Goal: Task Accomplishment & Management: Use online tool/utility

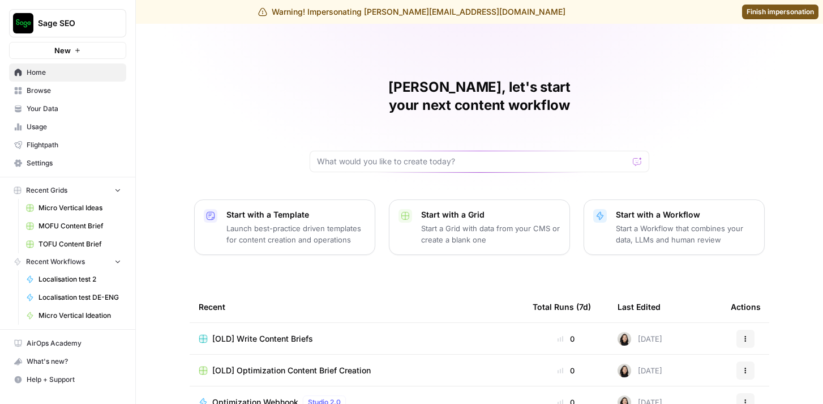
click at [774, 11] on span "Finish impersonation" at bounding box center [780, 12] width 67 height 10
click at [72, 94] on span "Browse" at bounding box center [74, 90] width 95 height 10
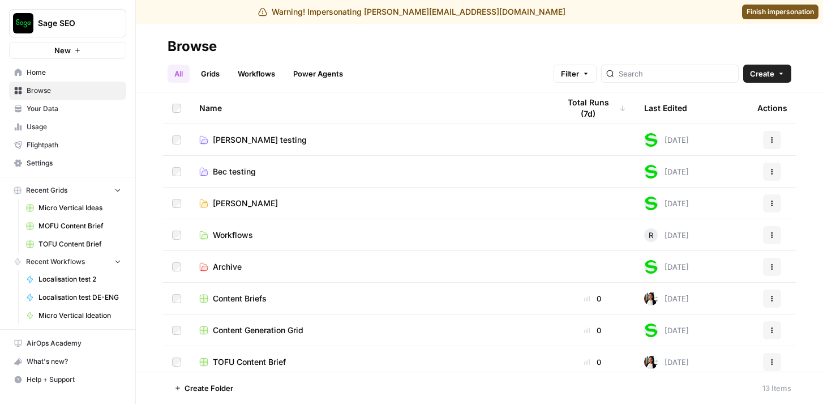
click at [70, 166] on span "Settings" at bounding box center [74, 163] width 95 height 10
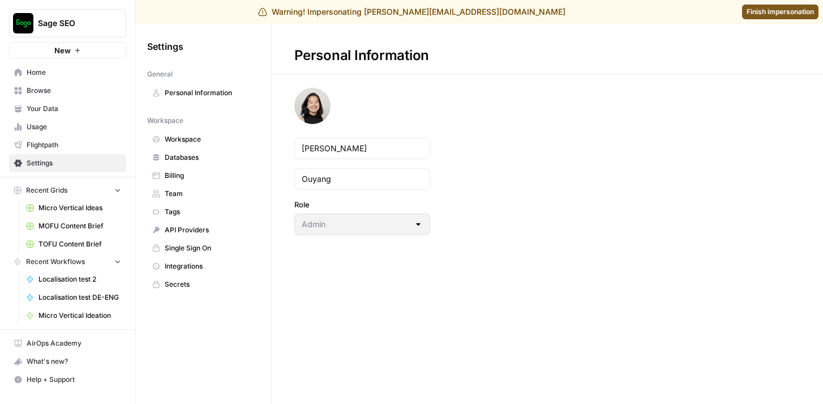
click at [212, 173] on span "Billing" at bounding box center [210, 175] width 90 height 10
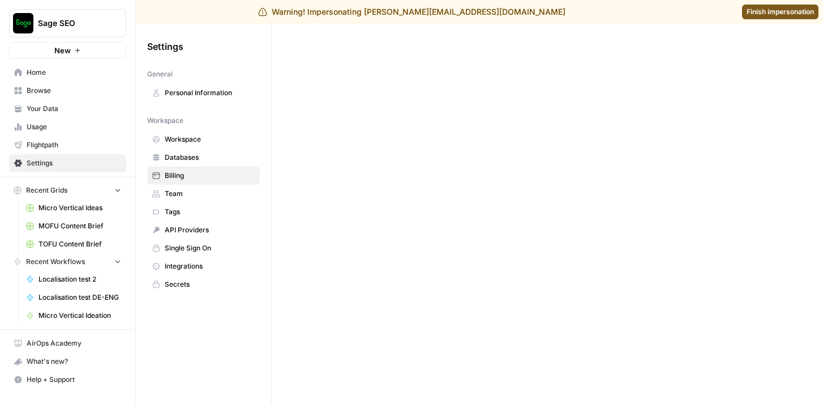
click at [79, 128] on span "Usage" at bounding box center [74, 127] width 95 height 10
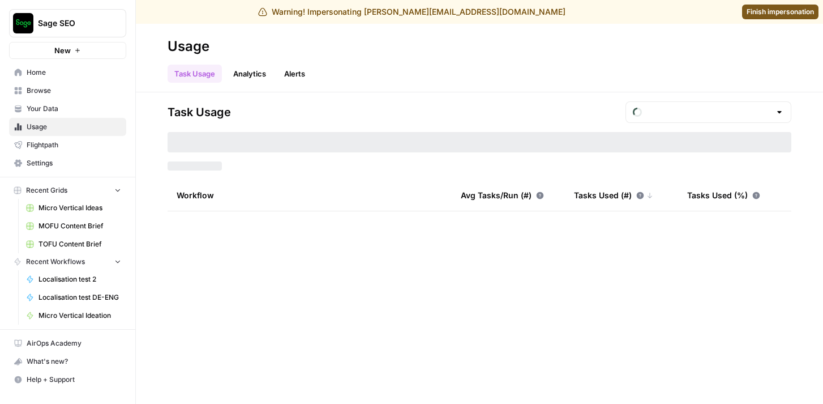
type input "August Tasks"
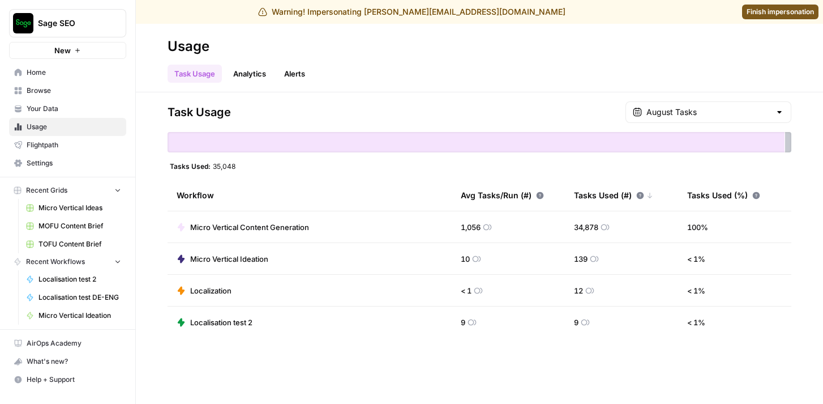
click at [59, 87] on span "Browse" at bounding box center [74, 90] width 95 height 10
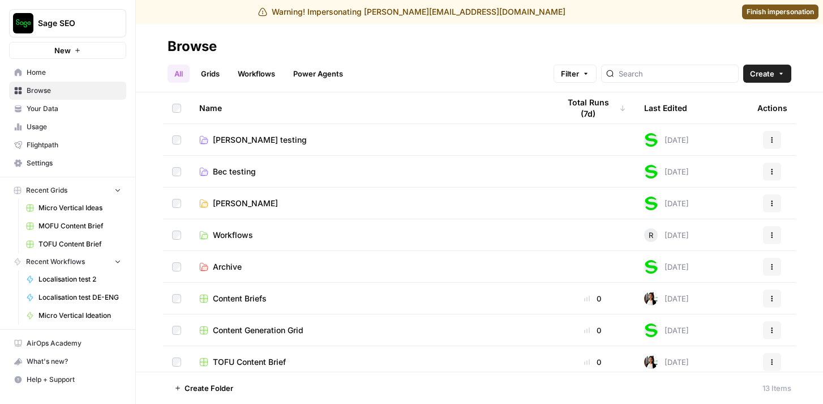
click at [270, 75] on link "Workflows" at bounding box center [256, 74] width 51 height 18
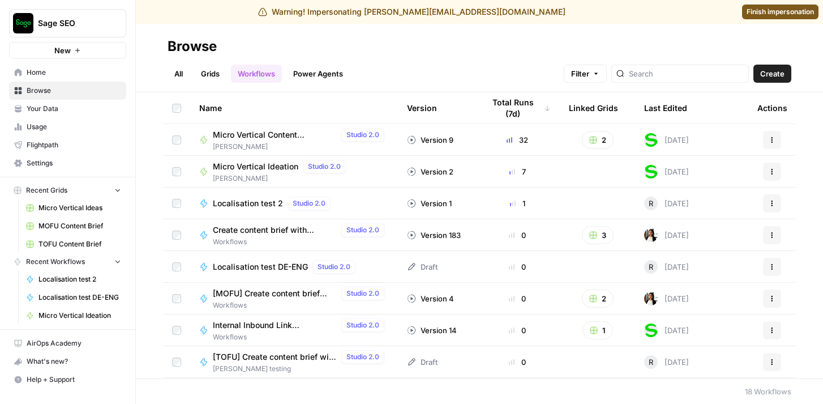
click at [272, 136] on span "Micro Vertical Content Generation" at bounding box center [275, 134] width 124 height 11
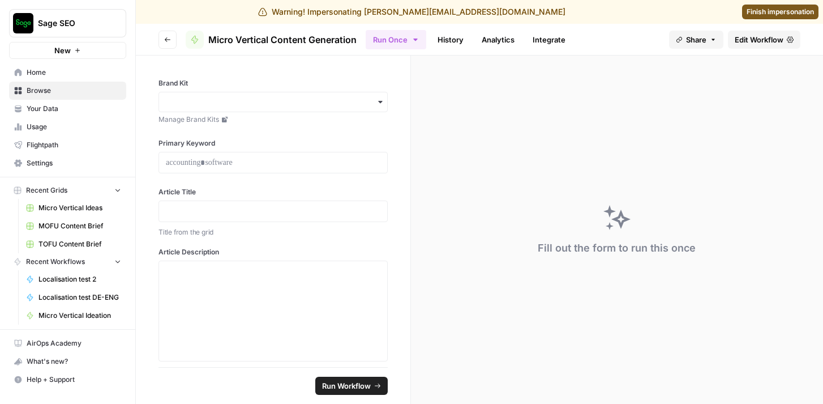
click at [747, 37] on span "Edit Workflow" at bounding box center [759, 39] width 49 height 11
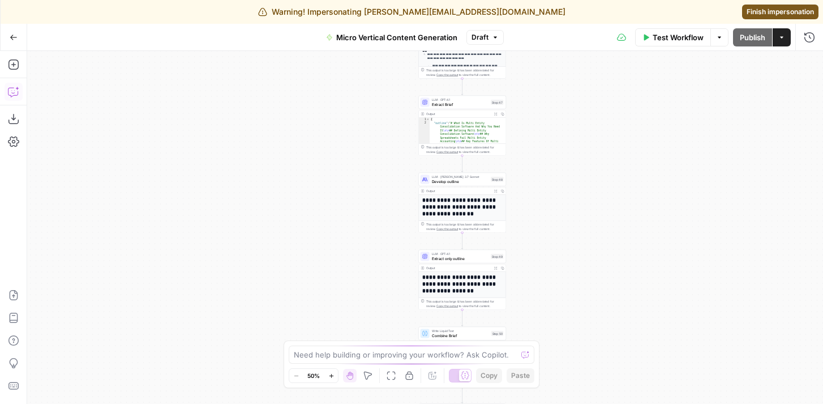
click at [10, 93] on icon "button" at bounding box center [13, 91] width 11 height 11
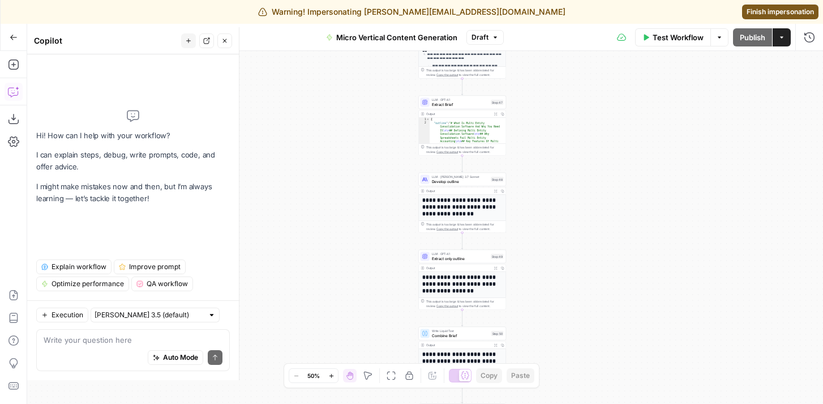
click at [89, 264] on span "Explain workflow" at bounding box center [79, 267] width 55 height 10
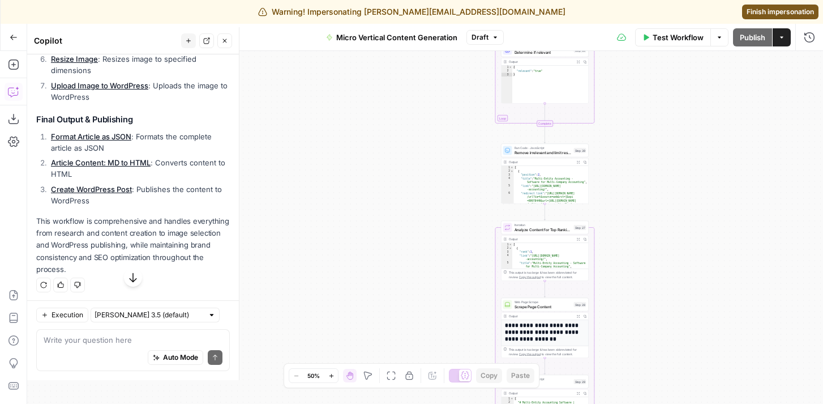
scroll to position [1043, 0]
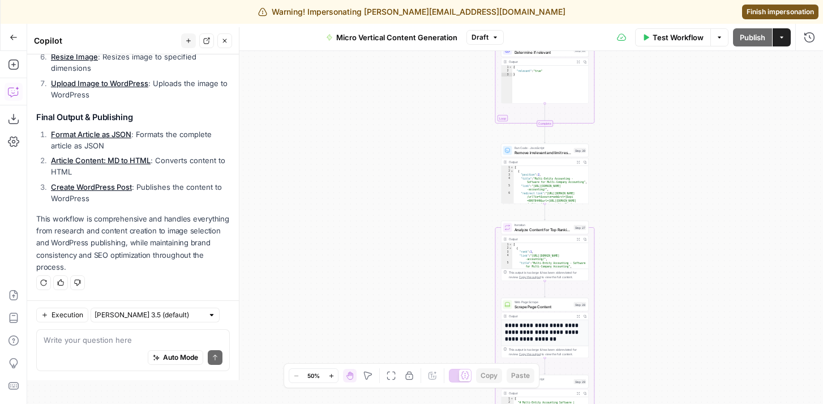
click at [756, 13] on span "Finish impersonation" at bounding box center [780, 12] width 67 height 10
